Goal: Transaction & Acquisition: Purchase product/service

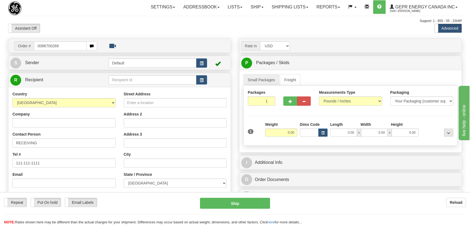
click at [40, 47] on input "0086700269" at bounding box center [60, 45] width 53 height 9
type input "86700269"
click at [220, 27] on body "Training Course Close Toggle navigation Settings Shipping Preferences New Recip…" at bounding box center [235, 112] width 470 height 225
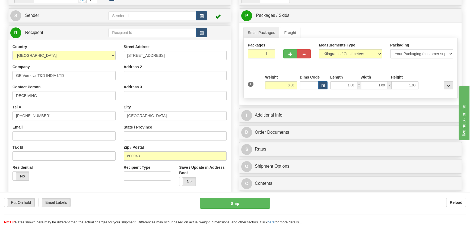
scroll to position [49, 0]
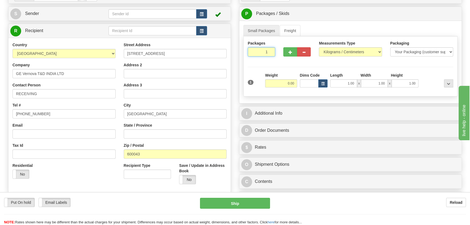
drag, startPoint x: 262, startPoint y: 53, endPoint x: 283, endPoint y: 71, distance: 28.1
click at [282, 67] on div "Packages 1 1 Measurements Type" at bounding box center [350, 66] width 214 height 60
type input "2"
click at [285, 79] on div "Packages 2 1 Measurements Type" at bounding box center [350, 66] width 214 height 60
click at [284, 82] on div "Packages 2 1 Measurements Type" at bounding box center [350, 66] width 214 height 60
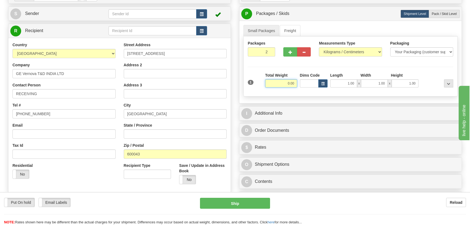
click at [284, 82] on input "0.00" at bounding box center [281, 83] width 32 height 8
type input "14.00"
click at [334, 49] on select "Pounds / Inches Kilograms / Centimeters" at bounding box center [350, 51] width 63 height 9
select select "0"
click at [319, 47] on select "Pounds / Inches Kilograms / Centimeters" at bounding box center [350, 51] width 63 height 9
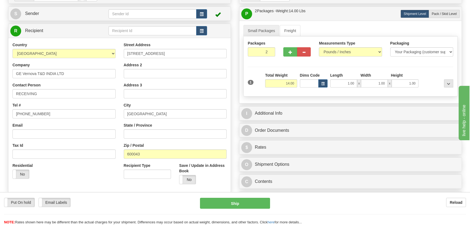
click at [190, 102] on div "City CHENNAI" at bounding box center [175, 110] width 103 height 16
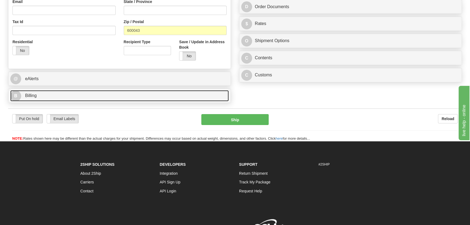
click at [146, 96] on link "B Billing" at bounding box center [119, 95] width 218 height 11
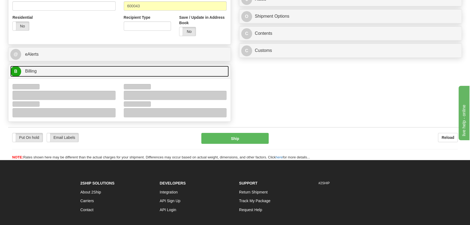
scroll to position [197, 0]
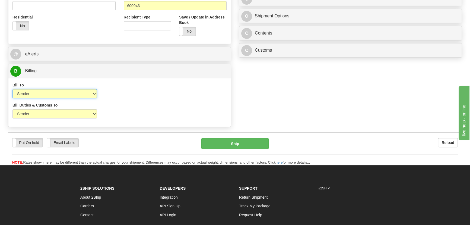
click at [62, 94] on select "Sender Recipient Third Party Collect" at bounding box center [54, 93] width 84 height 9
select select "2"
click at [12, 89] on select "Sender Recipient Third Party Collect" at bounding box center [54, 93] width 84 height 9
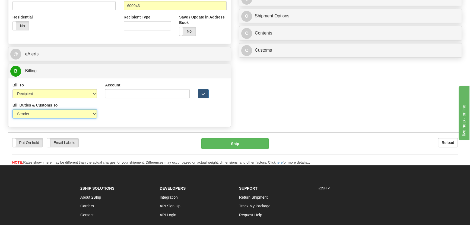
drag, startPoint x: 48, startPoint y: 113, endPoint x: 46, endPoint y: 116, distance: 3.1
click at [48, 114] on select "Sender Recipient Third Party" at bounding box center [54, 113] width 84 height 9
select select "2"
click at [12, 109] on select "Sender Recipient Third Party" at bounding box center [54, 113] width 84 height 9
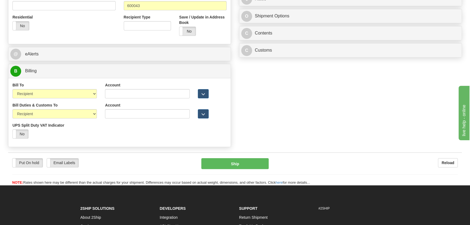
click at [119, 89] on div "Account" at bounding box center [147, 90] width 84 height 16
click at [118, 95] on input "Account" at bounding box center [147, 93] width 84 height 9
paste input "968305827"
type input "968305827"
drag, startPoint x: 117, startPoint y: 116, endPoint x: 125, endPoint y: 118, distance: 7.7
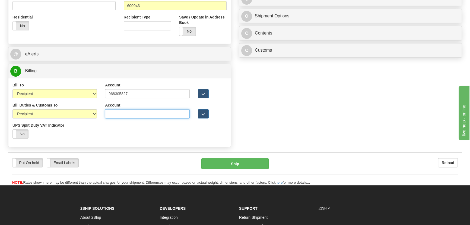
click at [117, 116] on input "Account" at bounding box center [147, 113] width 84 height 9
paste input "968305827"
type input "968305827"
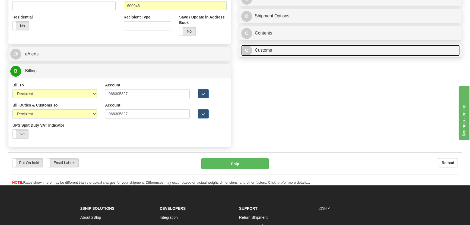
click at [303, 52] on link "C Customs" at bounding box center [350, 50] width 218 height 11
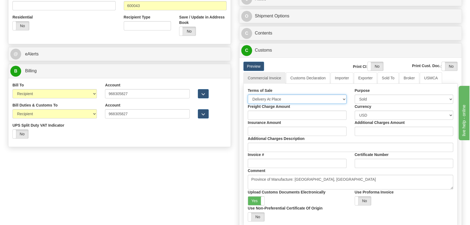
click at [292, 97] on select "Free Carrier Free On Board Ex Works Delivered Duty Unpaid Delivered Duty Paid C…" at bounding box center [297, 98] width 99 height 9
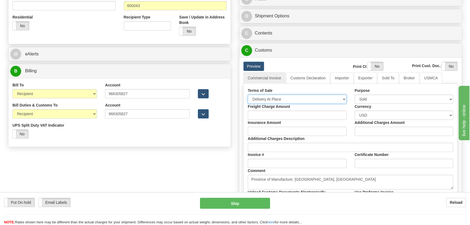
click at [248, 94] on select "Free Carrier Free On Board Ex Works Delivered Duty Unpaid Delivered Duty Paid C…" at bounding box center [297, 98] width 99 height 9
click at [280, 99] on select "Free Carrier Free On Board Ex Works Delivered Duty Unpaid Delivered Duty Paid C…" at bounding box center [297, 98] width 99 height 9
select select "7"
click at [248, 94] on select "Free Carrier Free On Board Ex Works Delivered Duty Unpaid Delivered Duty Paid C…" at bounding box center [297, 98] width 99 height 9
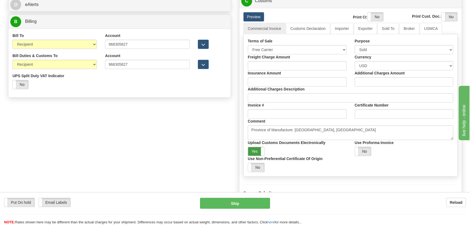
click at [260, 151] on label "Yes" at bounding box center [256, 151] width 16 height 9
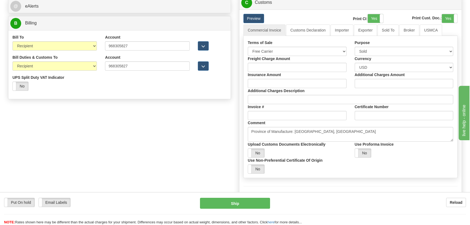
scroll to position [173, 0]
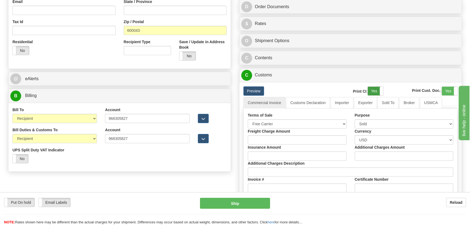
click at [375, 91] on label "Yes" at bounding box center [375, 91] width 15 height 9
drag, startPoint x: 448, startPoint y: 88, endPoint x: 390, endPoint y: 91, distance: 57.6
click at [448, 88] on label "Yes" at bounding box center [449, 91] width 15 height 9
click at [343, 102] on link "Importer" at bounding box center [342, 102] width 23 height 11
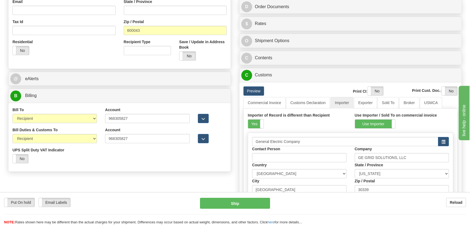
click at [263, 120] on div "Importer of Record is different than Recipient Yes No" at bounding box center [297, 120] width 99 height 16
click at [259, 121] on label "Yes" at bounding box center [255, 123] width 15 height 9
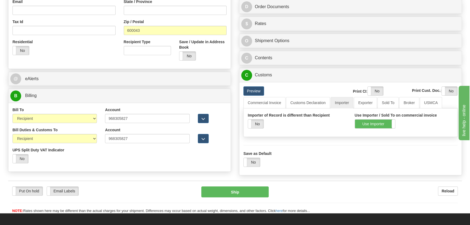
scroll to position [74, 0]
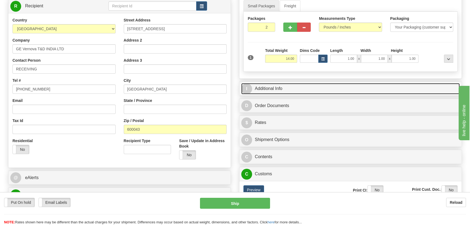
click at [378, 87] on link "I Additional Info" at bounding box center [350, 88] width 218 height 11
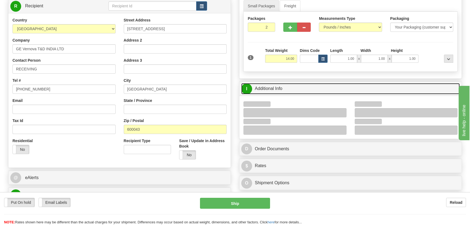
scroll to position [123, 0]
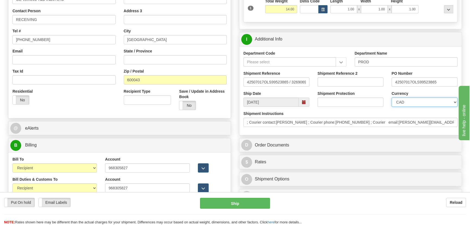
click at [415, 102] on select "CAD USD EUR ZAR RON ANG ARN AUD AUS AWG BBD BFR BGN BHD BMD BND BRC BRL CHP CKZ…" at bounding box center [425, 101] width 66 height 9
select select "1"
click at [392, 97] on select "CAD USD EUR ZAR RON ANG ARN AUD AUS AWG BBD BFR BGN BHD BMD BND BRC BRL CHP CKZ…" at bounding box center [425, 101] width 66 height 9
click at [349, 83] on input "Shipment Reference 2" at bounding box center [350, 81] width 66 height 9
drag, startPoint x: 349, startPoint y: 82, endPoint x: 291, endPoint y: 81, distance: 57.5
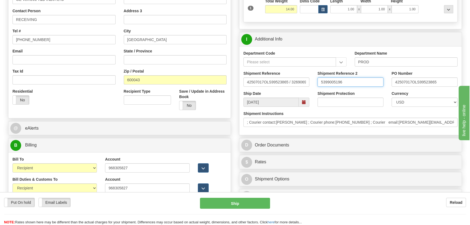
click at [291, 81] on div "Shipment Reference 42507017OLS99523865 / 3269069694 Shipment Reference 2 539900…" at bounding box center [350, 81] width 222 height 20
type input "5399005196"
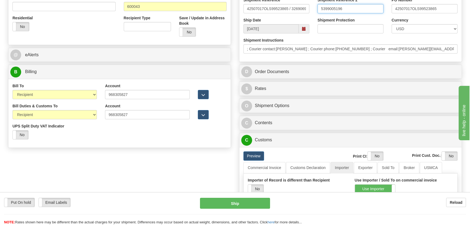
scroll to position [197, 0]
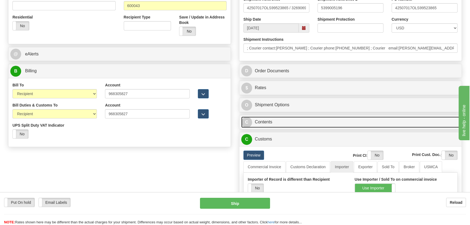
click at [367, 122] on link "C Contents" at bounding box center [350, 121] width 218 height 11
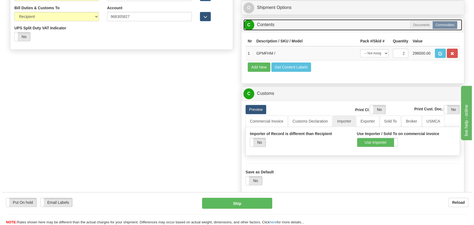
scroll to position [296, 0]
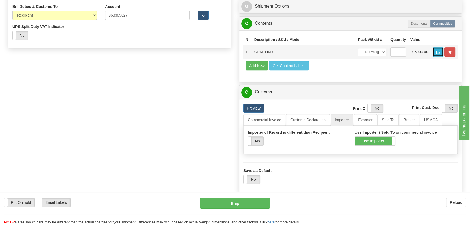
click at [436, 53] on span "button" at bounding box center [438, 52] width 4 height 4
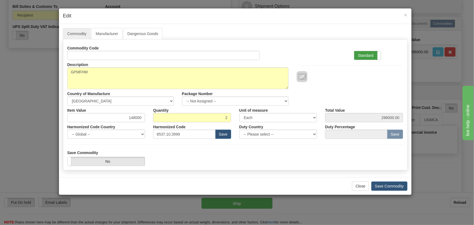
click at [374, 58] on label "Standard" at bounding box center [367, 55] width 27 height 9
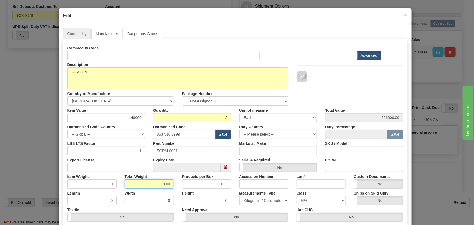
drag, startPoint x: 158, startPoint y: 185, endPoint x: 179, endPoint y: 192, distance: 22.2
click at [179, 192] on div "Commodity Code Standard Advanced Description GPMFHM Country of Manufacture -- U…" at bounding box center [234, 140] width 335 height 195
type input "2"
type input "1.0000"
drag, startPoint x: 127, startPoint y: 116, endPoint x: 152, endPoint y: 123, distance: 25.9
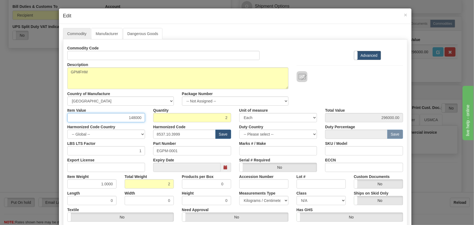
click at [152, 123] on div "Commodity Code Standard Advanced Description GPMFHM Country of Manufacture -- U…" at bounding box center [234, 140] width 335 height 195
paste input ",437.7"
type input "1437.70"
type input "2875.40"
click at [328, 72] on div at bounding box center [349, 76] width 106 height 11
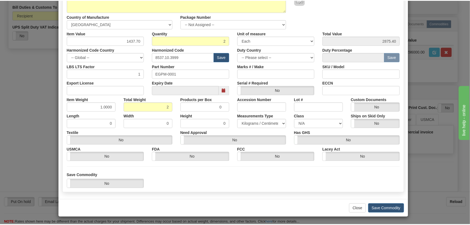
scroll to position [77, 0]
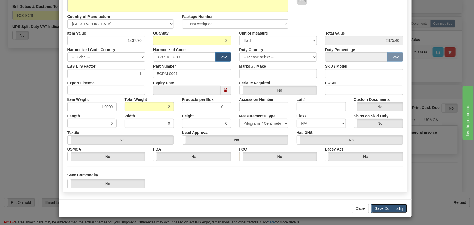
click at [397, 205] on button "Save Commodity" at bounding box center [389, 208] width 36 height 9
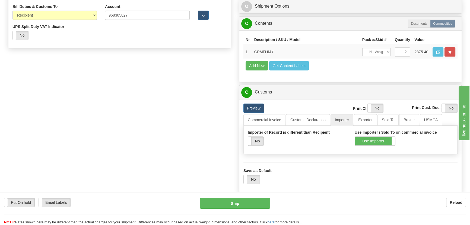
scroll to position [247, 0]
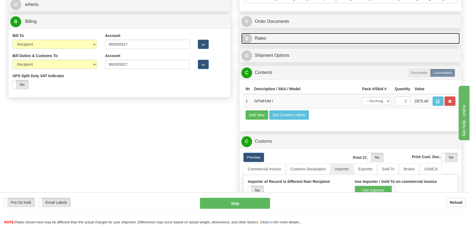
click at [427, 35] on link "$ Rates" at bounding box center [350, 38] width 218 height 11
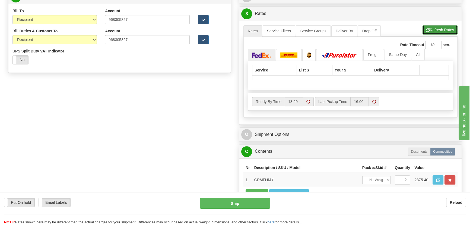
click at [444, 32] on button "Refresh Rates" at bounding box center [440, 29] width 35 height 9
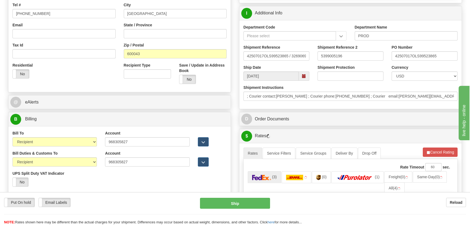
scroll to position [222, 0]
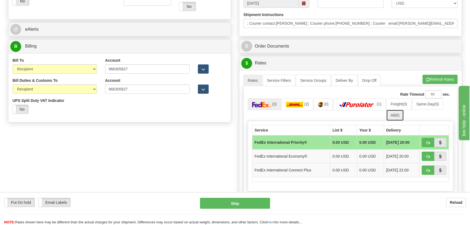
click at [397, 113] on span "(6)" at bounding box center [397, 115] width 5 height 4
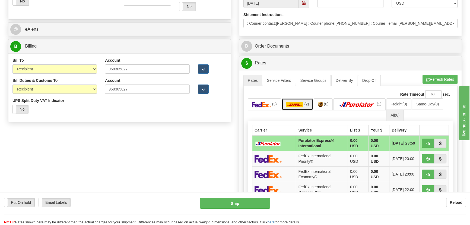
click at [304, 102] on span "(2)" at bounding box center [306, 104] width 5 height 4
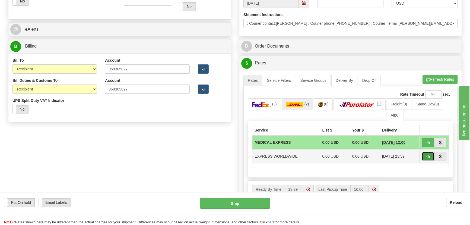
click at [430, 156] on span "button" at bounding box center [428, 157] width 4 height 4
type input "P"
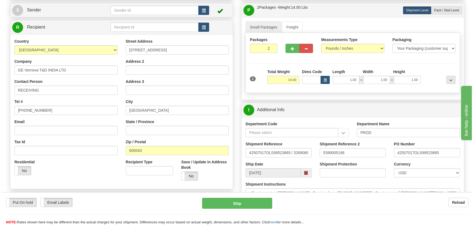
scroll to position [49, 0]
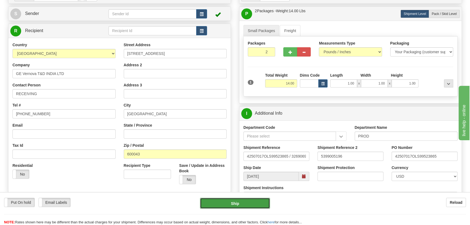
click at [246, 203] on button "Ship" at bounding box center [235, 203] width 70 height 11
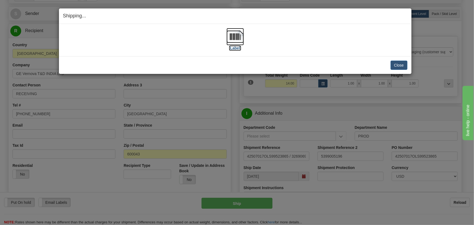
click at [238, 34] on img at bounding box center [234, 36] width 17 height 17
click at [394, 64] on button "Close" at bounding box center [398, 65] width 17 height 9
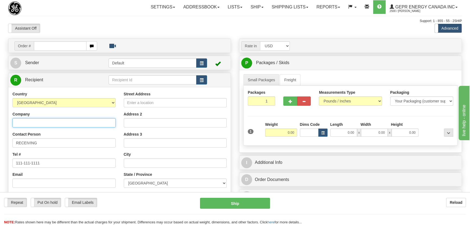
click at [100, 126] on input "Company" at bounding box center [63, 122] width 103 height 9
paste input "CA Tools Ltd"
type input "CA Tools Ltd"
click at [167, 100] on input "Street Address" at bounding box center [175, 102] width 103 height 9
paste input "Unit [STREET_ADDRESS][PERSON_NAME]"
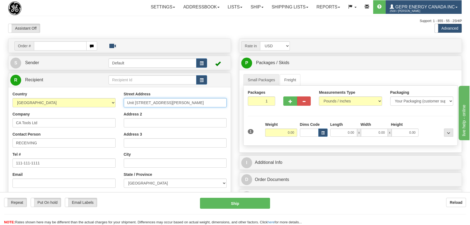
type input "Unit [STREET_ADDRESS][PERSON_NAME]"
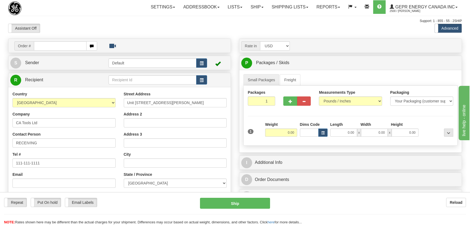
scroll to position [24, 0]
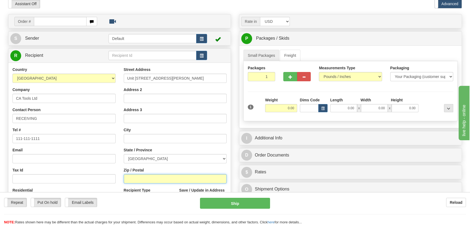
drag, startPoint x: 166, startPoint y: 179, endPoint x: 107, endPoint y: 171, distance: 59.1
click at [166, 179] on input "Zip / Postal" at bounding box center [175, 178] width 103 height 9
paste input "V3C-1M9"
type input "V3C-1M9"
click at [104, 168] on div "Tax Id" at bounding box center [63, 175] width 103 height 16
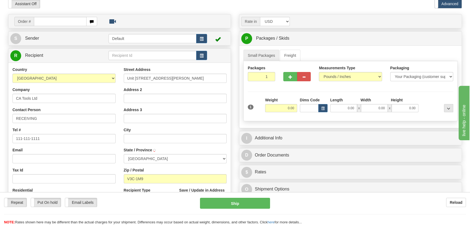
type input "PORT COQUITLAM"
select select "BC"
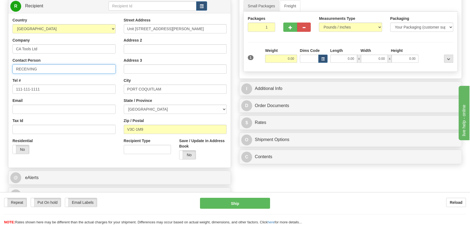
click at [74, 69] on input "RECEIVING" at bounding box center [63, 68] width 103 height 9
paste input "[PERSON_NAME]"
type input "RECEIVING/[PERSON_NAME]"
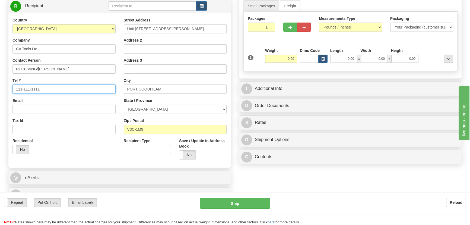
drag, startPoint x: 50, startPoint y: 87, endPoint x: 0, endPoint y: 82, distance: 49.9
click at [0, 82] on div "Toggle navigation Settings Shipping Preferences Fields Preferences New" at bounding box center [235, 79] width 470 height 306
paste input "[PHONE_NUMBER]"
type input "[PHONE_NUMBER]"
drag, startPoint x: 280, startPoint y: 61, endPoint x: 300, endPoint y: 64, distance: 20.6
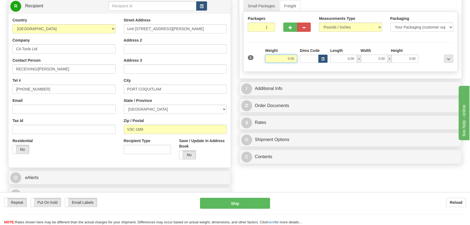
click at [300, 64] on div "1 Weight 0.00 Dims Code 0.00" at bounding box center [350, 57] width 208 height 19
type input "2.00"
click at [428, 51] on div at bounding box center [437, 55] width 35 height 15
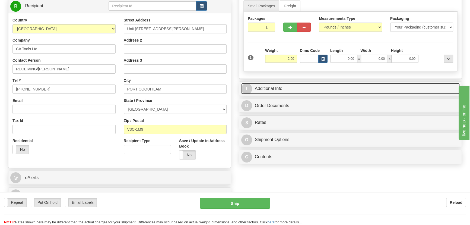
click at [379, 90] on link "I Additional Info" at bounding box center [350, 88] width 218 height 11
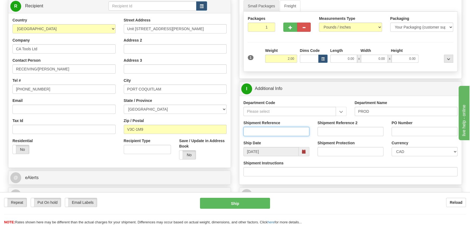
click at [301, 128] on input "Shipment Reference" at bounding box center [276, 131] width 66 height 9
paste input "[PERSON_NAME]"
type input "[PERSON_NAME]"
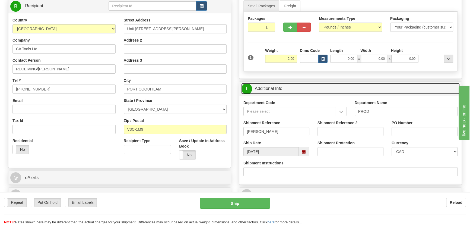
click at [388, 84] on link "I Additional Info" at bounding box center [350, 88] width 218 height 11
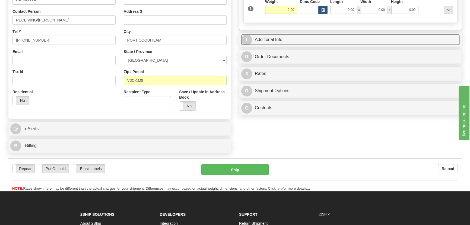
scroll to position [123, 0]
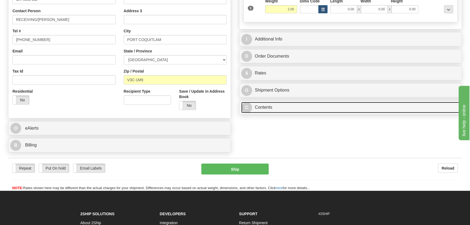
click at [321, 106] on link "C Contents" at bounding box center [350, 107] width 218 height 11
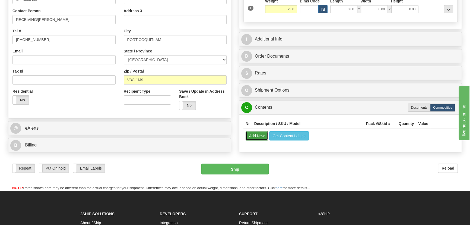
click at [257, 136] on button "Add New" at bounding box center [257, 135] width 23 height 9
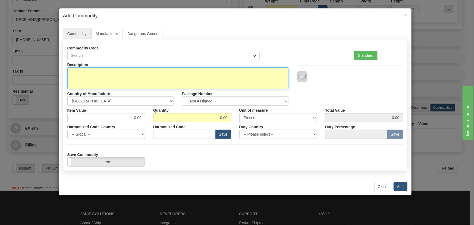
click at [162, 70] on textarea "Description" at bounding box center [177, 78] width 221 height 22
paste textarea "PB000006 = ZONE 4 MODULE ASSY (BLACK)"
type textarea "PB000006 = ZONE 4 MODULE ASSY (BLACK)"
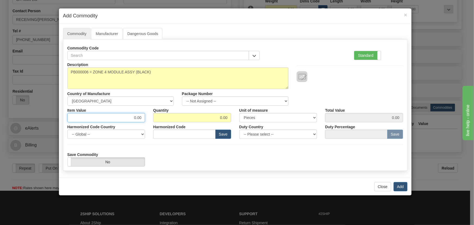
drag, startPoint x: 129, startPoint y: 118, endPoint x: 155, endPoint y: 128, distance: 27.8
click at [158, 127] on div "Description PB000006 = ZONE 4 MODULE ASSY (BLACK) Country of Manufacture -- Unk…" at bounding box center [234, 113] width 335 height 106
type input "1.50"
drag, startPoint x: 218, startPoint y: 116, endPoint x: 246, endPoint y: 118, distance: 28.6
click at [244, 119] on div "Item Value 1.50 Quantity 0.00 Unit of measure 3 Thousand Square Inches Adjustme…" at bounding box center [235, 114] width 344 height 17
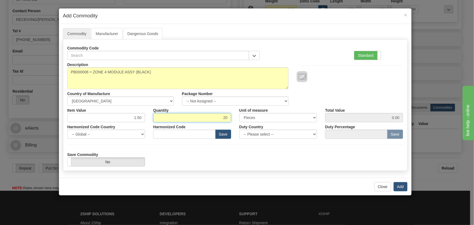
type input "20"
type input "30.00"
click at [388, 157] on div "Save Commodity Yes No" at bounding box center [235, 158] width 344 height 17
click at [399, 185] on button "Add" at bounding box center [400, 186] width 14 height 9
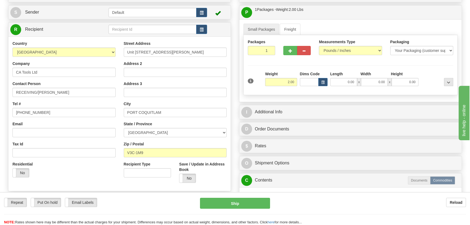
scroll to position [49, 0]
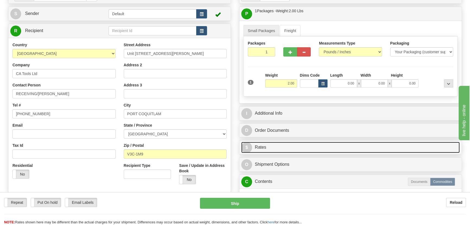
click at [327, 147] on link "$ Rates" at bounding box center [350, 147] width 218 height 11
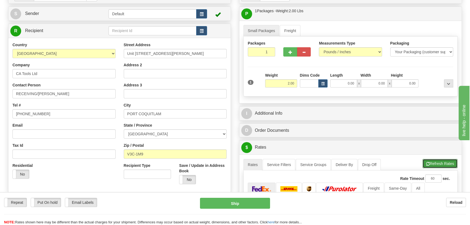
click at [434, 163] on button "Refresh Rates" at bounding box center [440, 163] width 35 height 9
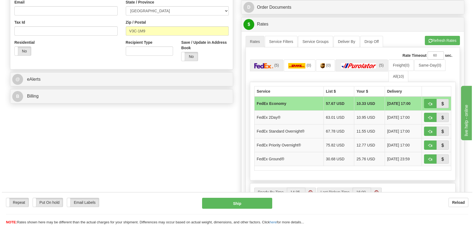
scroll to position [173, 0]
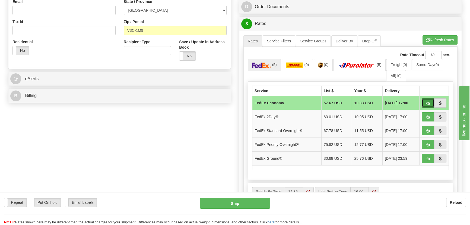
click at [426, 101] on span "button" at bounding box center [428, 103] width 4 height 4
type input "20"
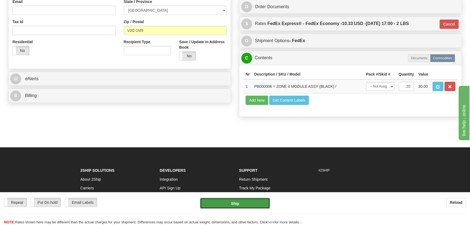
click at [230, 205] on button "Ship" at bounding box center [235, 203] width 70 height 11
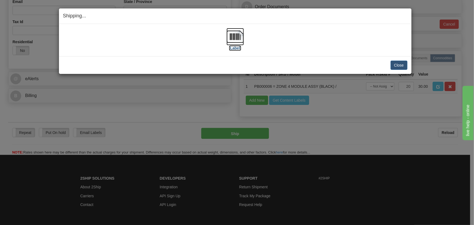
click at [227, 32] on img at bounding box center [234, 36] width 17 height 17
click at [399, 66] on button "Close" at bounding box center [398, 65] width 17 height 9
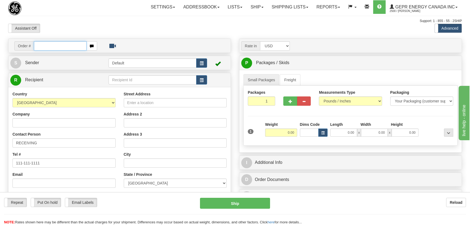
paste input "0086700262"
click at [41, 44] on input "0086700262" at bounding box center [60, 45] width 53 height 9
type input "86700262"
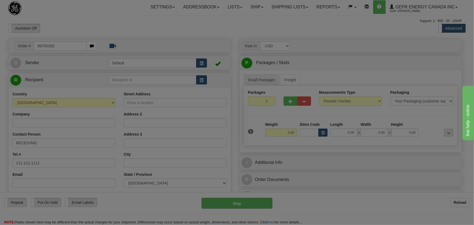
click at [191, 28] on body "Training Course Close Toggle navigation Settings Shipping Preferences New Recip…" at bounding box center [237, 112] width 474 height 225
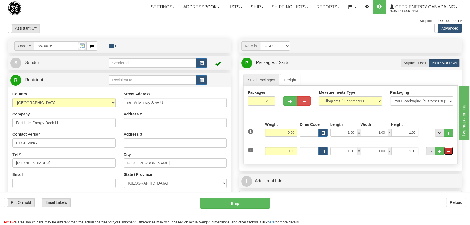
click at [449, 150] on span "..." at bounding box center [448, 151] width 3 height 3
type input "1"
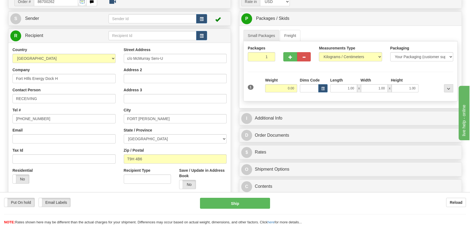
scroll to position [49, 0]
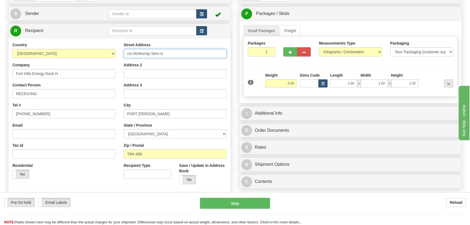
drag, startPoint x: 171, startPoint y: 54, endPoint x: 90, endPoint y: 50, distance: 82.0
click at [90, 50] on div "Country AFGHANISTAN ALAND ISLANDS ALBANIA ALGERIA AMERICAN SAMOA ANDORRA ANGOLA…" at bounding box center [119, 115] width 222 height 146
paste input "320 MacDonald Crescent"
type input "320 MacDonald Crescent"
click at [166, 73] on input "Address 2" at bounding box center [175, 73] width 103 height 9
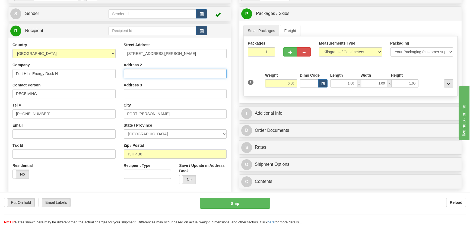
paste input "c/o McMurray Serv-U"
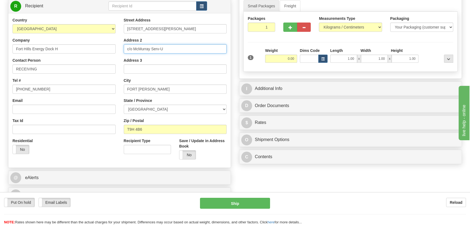
type input "c/o McMurray Serv-U"
drag, startPoint x: 259, startPoint y: 28, endPoint x: 284, endPoint y: 42, distance: 28.5
click at [284, 42] on div "Packages 1 1 Measurements Type" at bounding box center [350, 42] width 214 height 60
type input "2"
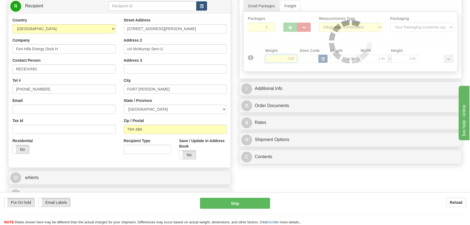
click at [283, 54] on div "Packages 2 1 Measurements Type" at bounding box center [350, 42] width 214 height 60
click at [282, 58] on div "Packages 2 1 Measurements Type" at bounding box center [350, 42] width 214 height 60
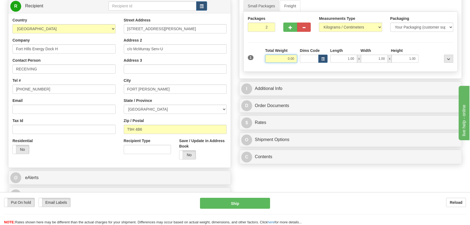
drag, startPoint x: 282, startPoint y: 58, endPoint x: 300, endPoint y: 64, distance: 19.2
click at [300, 64] on div "1 Total Weight 0.00 Dims Code x" at bounding box center [350, 57] width 208 height 19
type input "26.00"
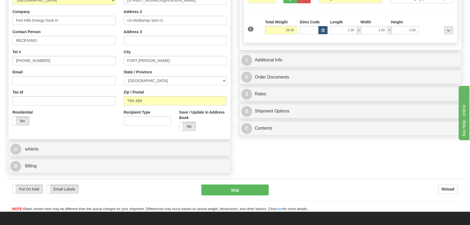
scroll to position [173, 0]
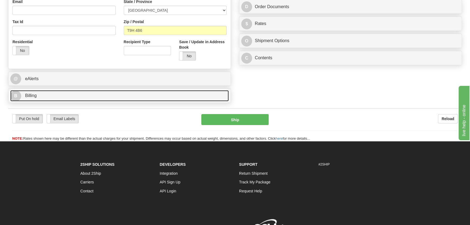
click at [96, 99] on link "B Billing" at bounding box center [119, 95] width 218 height 11
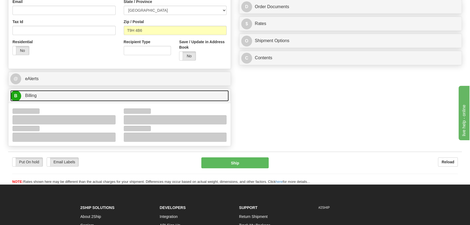
click at [96, 99] on link "B Billing" at bounding box center [119, 95] width 218 height 11
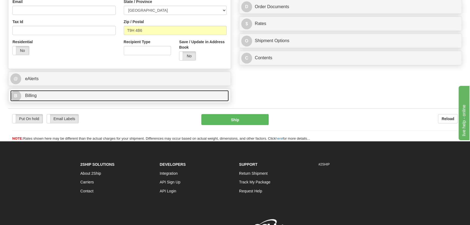
click at [91, 96] on link "B Billing" at bounding box center [119, 95] width 218 height 11
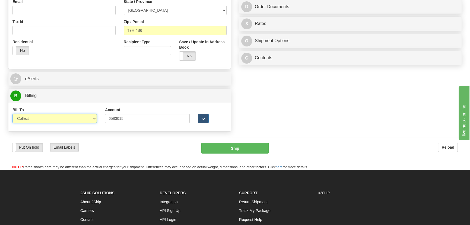
click at [65, 115] on select "Sender Recipient Third Party Collect" at bounding box center [54, 118] width 84 height 9
select select "2"
click at [12, 114] on select "Sender Recipient Third Party Collect" at bounding box center [54, 118] width 84 height 9
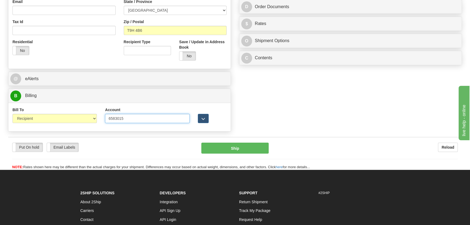
drag, startPoint x: 135, startPoint y: 119, endPoint x: 41, endPoint y: 120, distance: 94.4
click at [41, 120] on div "Bill To Sender Recipient Third Party Collect Account 6583015 3rd Party Account …" at bounding box center [119, 117] width 222 height 20
click at [312, 108] on div "Order # 86700262 S Sender" at bounding box center [235, 0] width 462 height 268
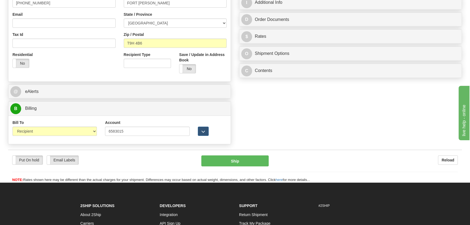
scroll to position [148, 0]
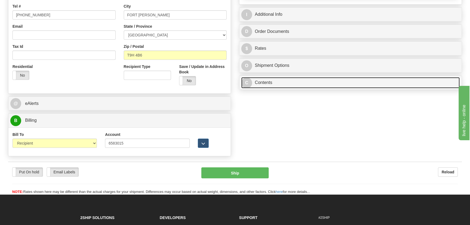
click at [383, 78] on link "C Contents" at bounding box center [350, 82] width 218 height 11
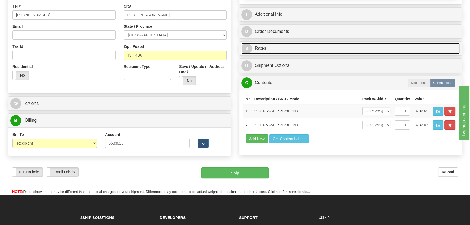
click at [396, 46] on link "$ Rates" at bounding box center [350, 48] width 218 height 11
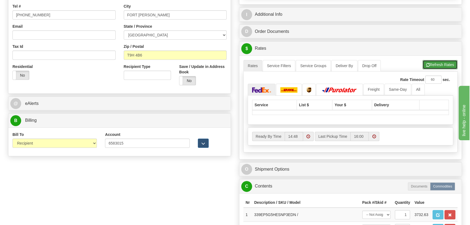
click at [431, 63] on button "Refresh Rates" at bounding box center [440, 64] width 35 height 9
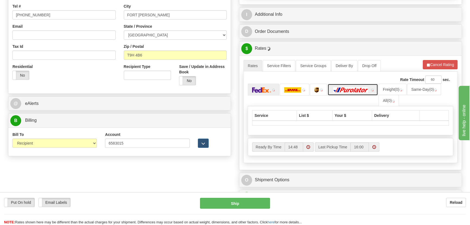
click at [365, 88] on img at bounding box center [351, 89] width 38 height 5
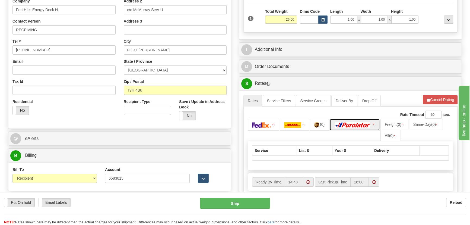
scroll to position [74, 0]
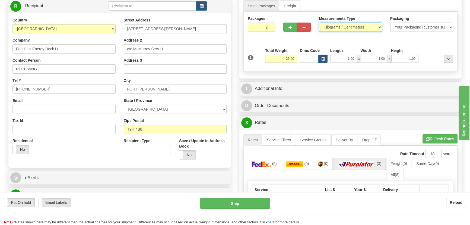
click at [347, 27] on select "Pounds / Inches Kilograms / Centimeters" at bounding box center [350, 27] width 63 height 9
select select "0"
click at [319, 23] on select "Pounds / Inches Kilograms / Centimeters" at bounding box center [350, 27] width 63 height 9
click at [440, 139] on button "Refresh Rates" at bounding box center [440, 138] width 35 height 9
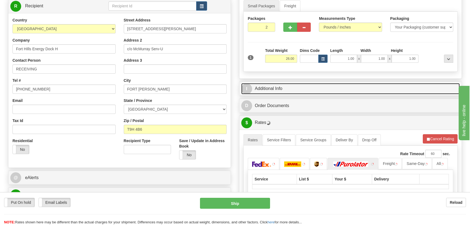
click at [405, 93] on link "I Additional Info" at bounding box center [350, 88] width 218 height 11
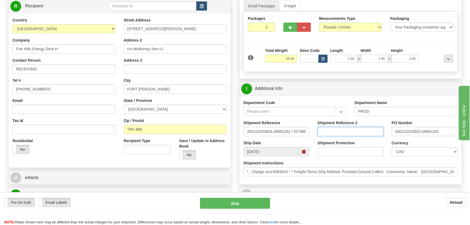
click at [355, 130] on input "Shipment Reference 2" at bounding box center [350, 131] width 66 height 9
click at [301, 176] on div "Shipment Instructions * ; Charge acct:6583015 * * Freight Terms:Ship Method: Pu…" at bounding box center [350, 170] width 222 height 20
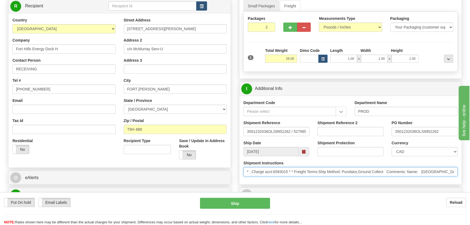
click at [301, 170] on input "* ; Charge acct:6583015 * * Freight Terms:Ship Method: Purolator,Ground Collect…" at bounding box center [350, 171] width 214 height 9
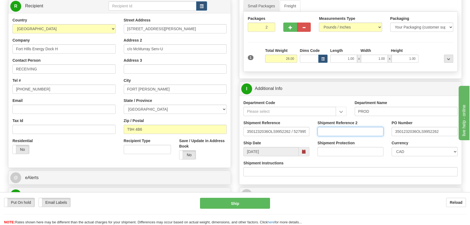
click at [369, 127] on input "Shipment Reference 2" at bounding box center [350, 131] width 66 height 9
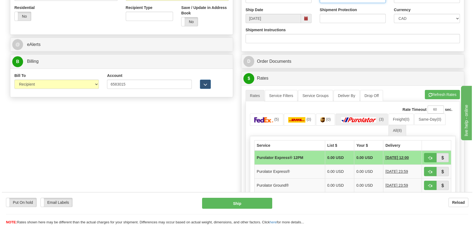
scroll to position [222, 0]
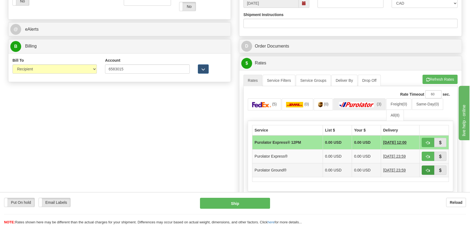
type input "5399004842"
click at [426, 170] on span "button" at bounding box center [428, 171] width 4 height 4
type input "260"
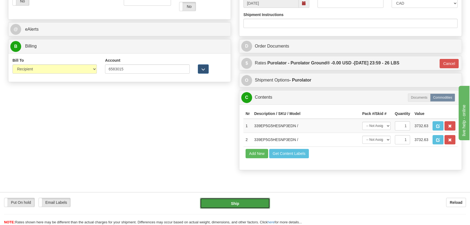
click at [239, 200] on button "Ship" at bounding box center [235, 203] width 70 height 11
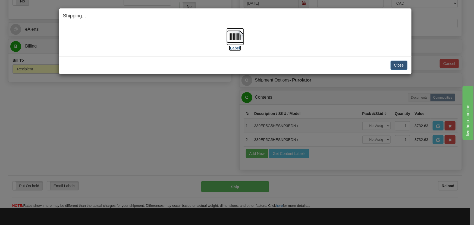
click at [238, 41] on img at bounding box center [234, 36] width 17 height 17
click at [402, 63] on button "Close" at bounding box center [398, 65] width 17 height 9
